Goal: Task Accomplishment & Management: Use online tool/utility

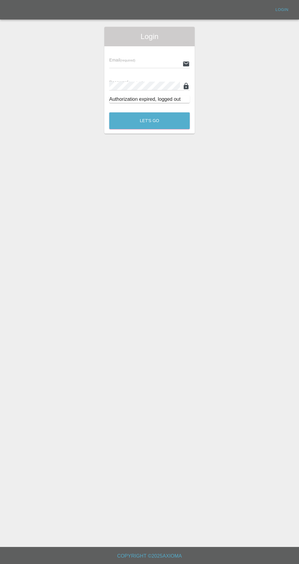
click at [132, 62] on input "text" at bounding box center [144, 63] width 71 height 9
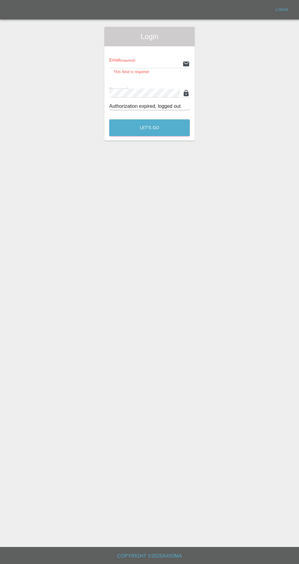
type input "Rickyssmartrepairs@gmail.com"
click at [109, 119] on button "Let's Go" at bounding box center [149, 127] width 80 height 17
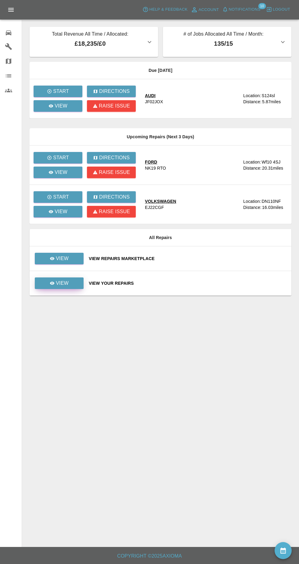
click at [80, 283] on link "View" at bounding box center [59, 284] width 49 height 12
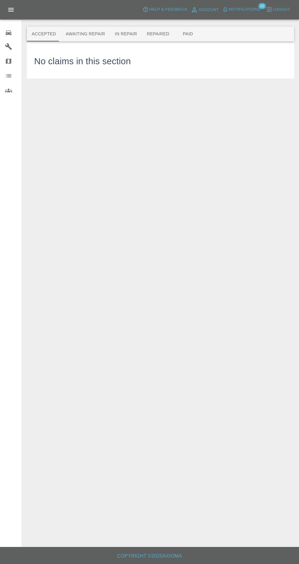
click at [101, 31] on button "Awaiting Repair" at bounding box center [85, 34] width 49 height 15
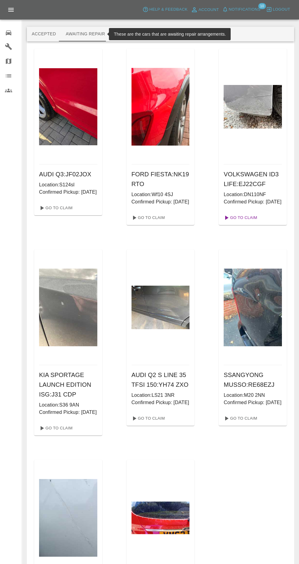
click at [247, 223] on link "Go To Claim" at bounding box center [239, 218] width 37 height 10
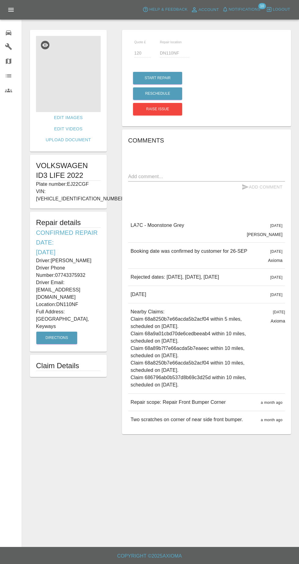
scroll to position [2, 0]
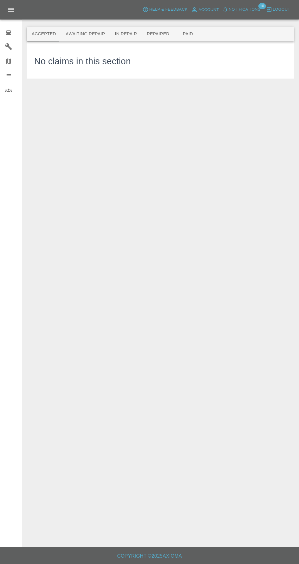
click at [88, 35] on button "Awaiting Repair" at bounding box center [85, 34] width 49 height 15
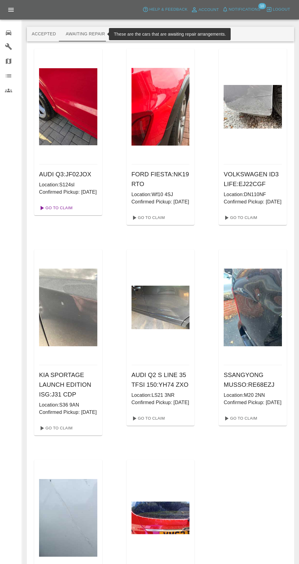
click at [71, 213] on link "Go To Claim" at bounding box center [55, 208] width 37 height 10
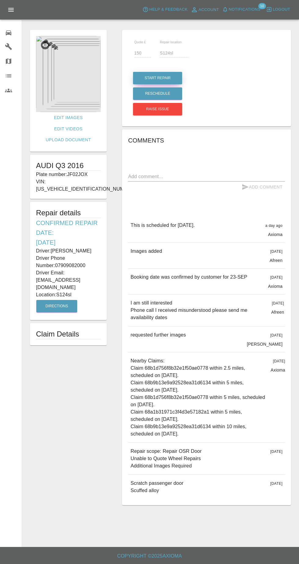
click at [166, 78] on button "Start Repair" at bounding box center [157, 78] width 49 height 12
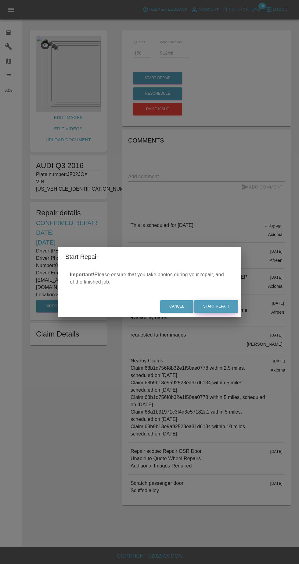
click at [234, 303] on button "Start Repair" at bounding box center [216, 306] width 44 height 12
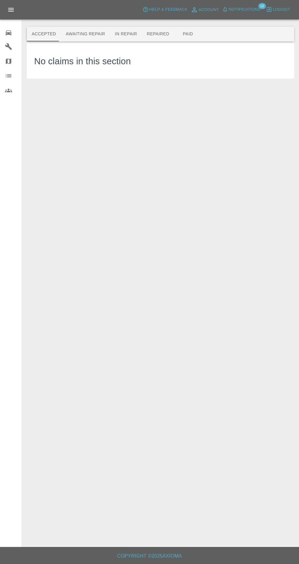
click at [90, 34] on button "Awaiting Repair" at bounding box center [85, 34] width 49 height 15
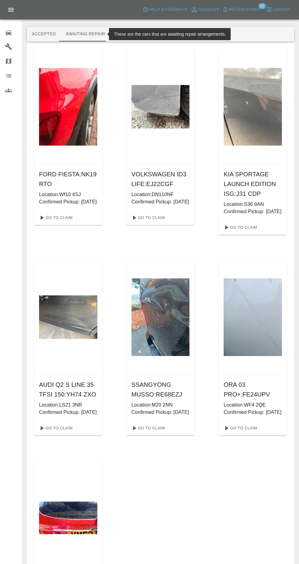
click at [129, 28] on button "In Repair" at bounding box center [126, 34] width 32 height 15
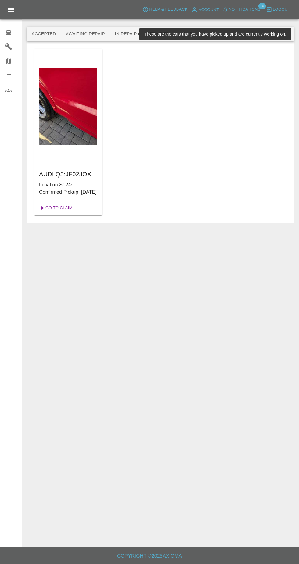
click at [69, 213] on link "Go To Claim" at bounding box center [55, 208] width 37 height 10
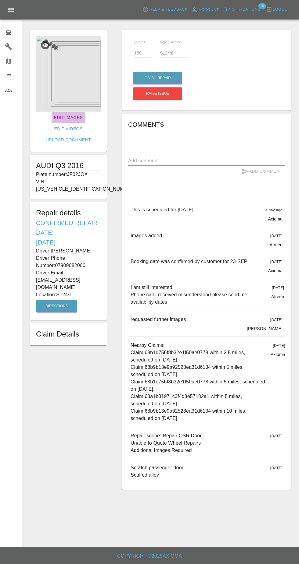
click at [60, 119] on link "Edit Images" at bounding box center [68, 117] width 34 height 11
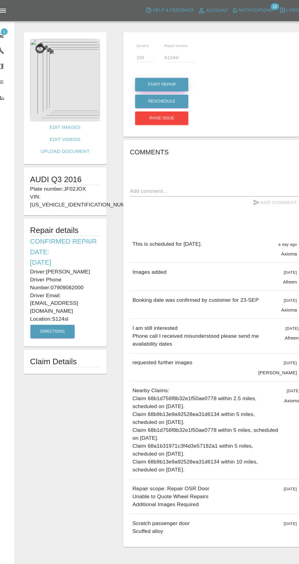
click at [176, 74] on button "Start Repair" at bounding box center [157, 78] width 49 height 12
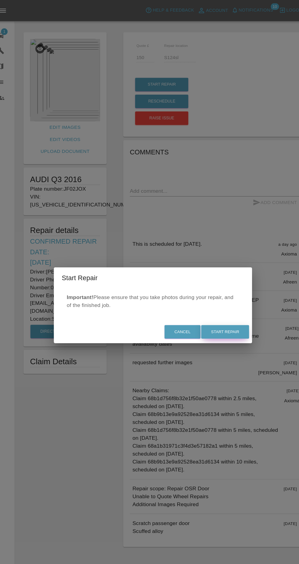
click at [231, 312] on button "Start Repair" at bounding box center [216, 306] width 44 height 12
click at [224, 307] on div "Cancel Start Repair" at bounding box center [149, 306] width 183 height 20
